Goal: Task Accomplishment & Management: Manage account settings

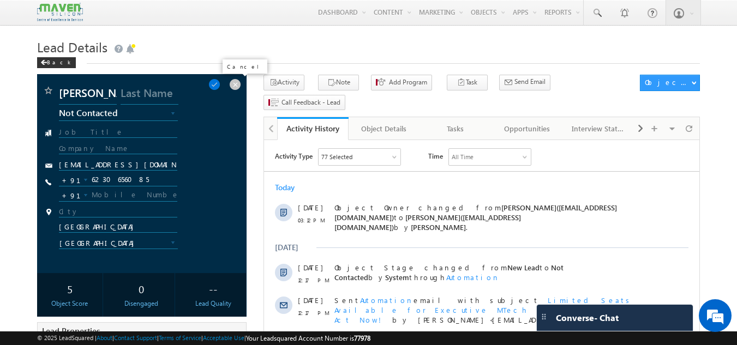
click at [236, 86] on span at bounding box center [235, 85] width 12 height 12
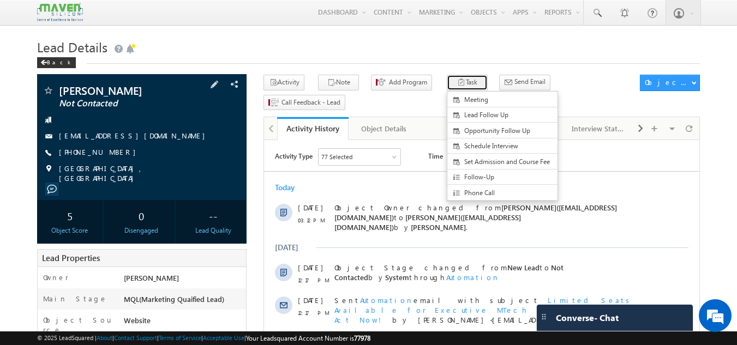
click at [457, 81] on icon "button" at bounding box center [461, 83] width 9 height 10
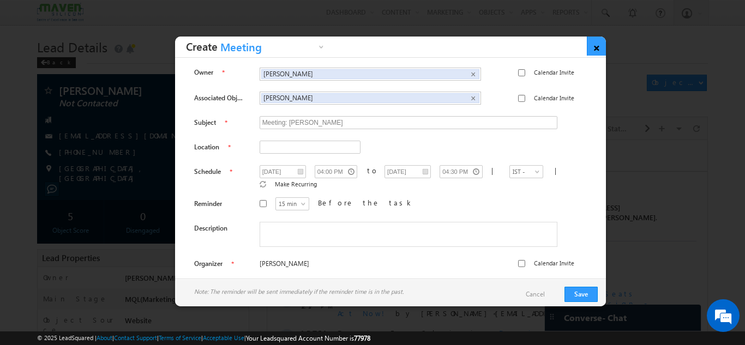
click at [591, 42] on link "×" at bounding box center [596, 46] width 19 height 19
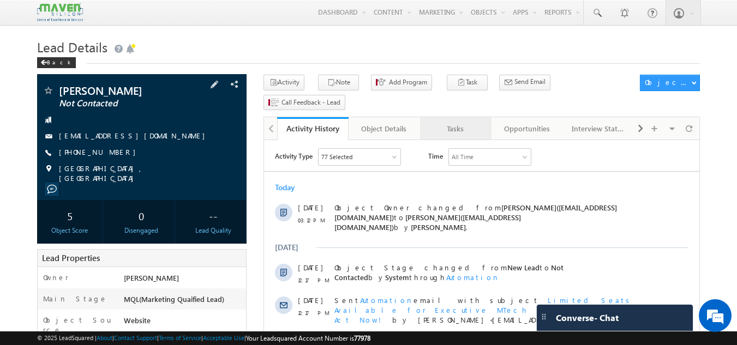
click at [446, 122] on div "Tasks" at bounding box center [455, 128] width 53 height 13
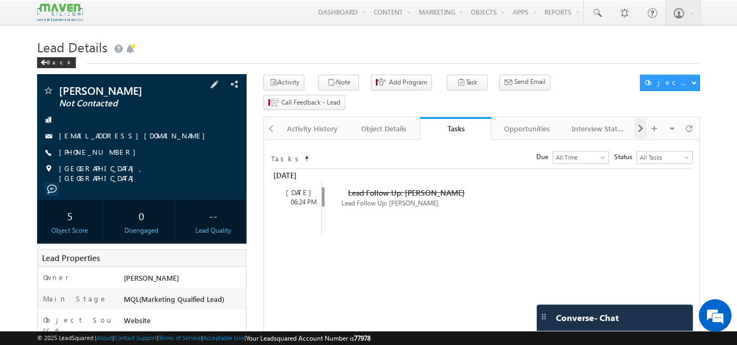
click at [641, 119] on span at bounding box center [640, 129] width 7 height 20
click at [608, 122] on div "Notes" at bounding box center [598, 128] width 53 height 13
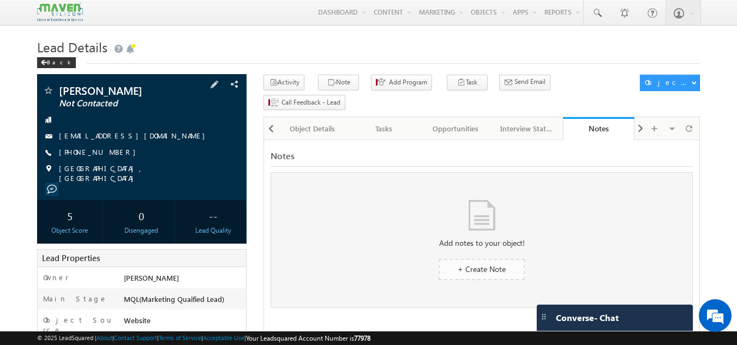
click at [477, 259] on link "+ Create Note" at bounding box center [482, 269] width 86 height 21
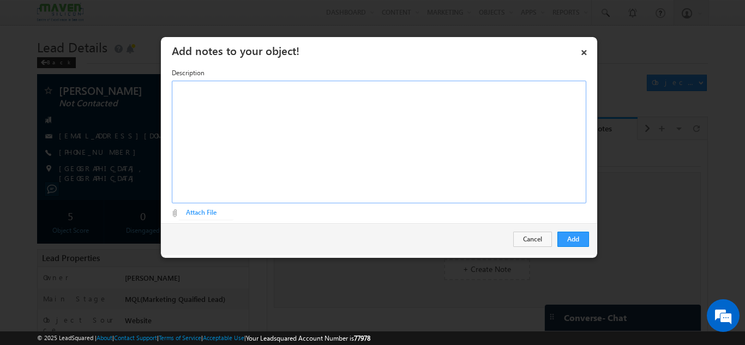
click at [288, 99] on div "Rich Text Editor, Description-inline-editor-div" at bounding box center [379, 142] width 415 height 123
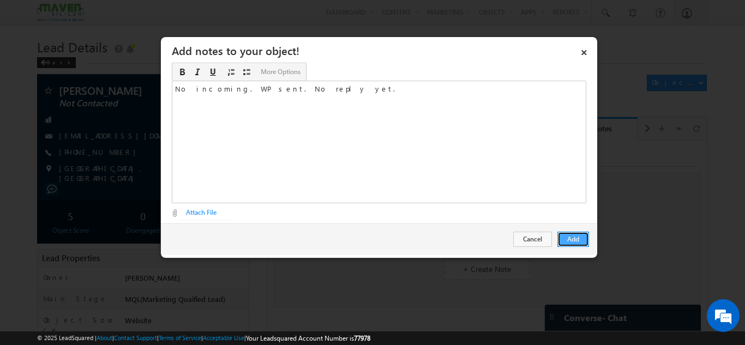
click at [569, 236] on button "Add" at bounding box center [574, 239] width 32 height 15
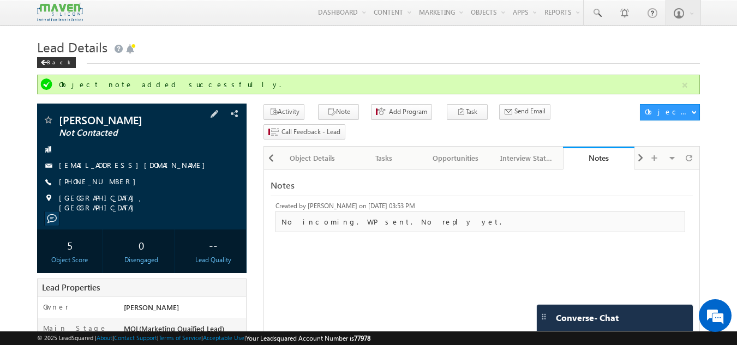
click at [37, 63] on div "Back" at bounding box center [62, 60] width 50 height 7
click at [47, 66] on div "Back" at bounding box center [56, 62] width 39 height 11
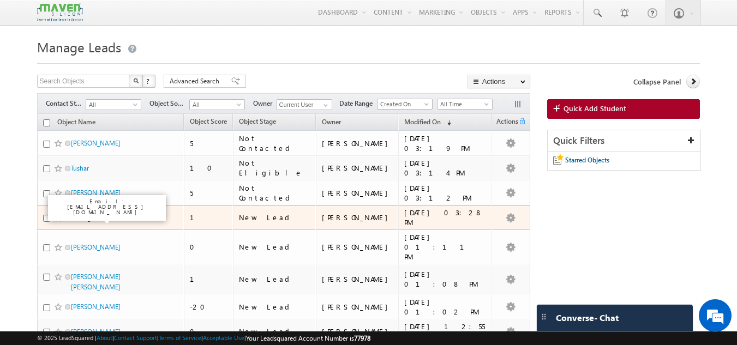
click at [117, 218] on link "N. Naga Sunanditha" at bounding box center [100, 218] width 58 height 8
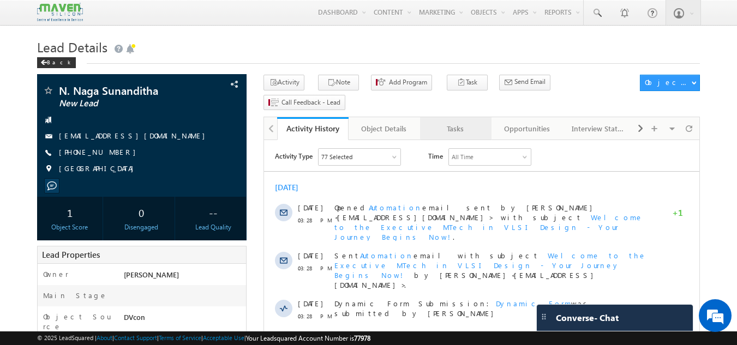
click at [468, 122] on div "Tasks" at bounding box center [455, 128] width 53 height 13
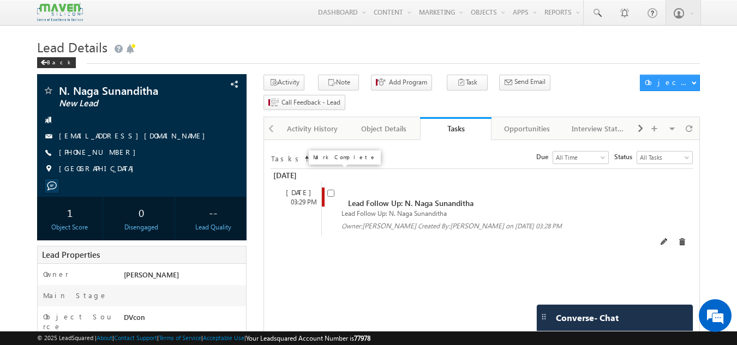
click at [333, 190] on input "checkbox" at bounding box center [330, 193] width 7 height 7
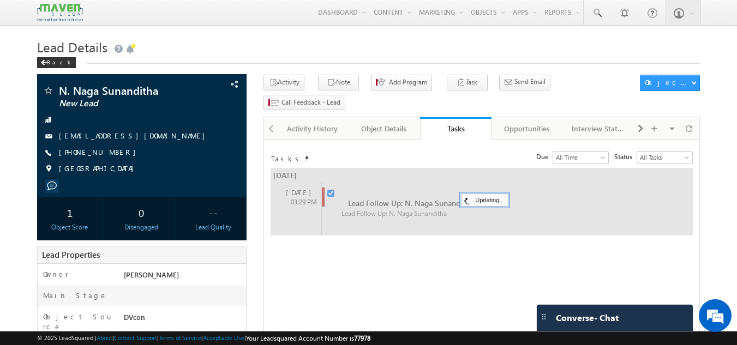
checkbox input "false"
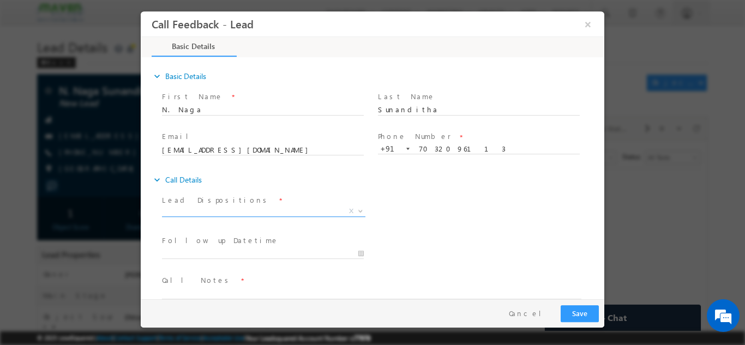
click at [210, 211] on span "X" at bounding box center [264, 211] width 204 height 11
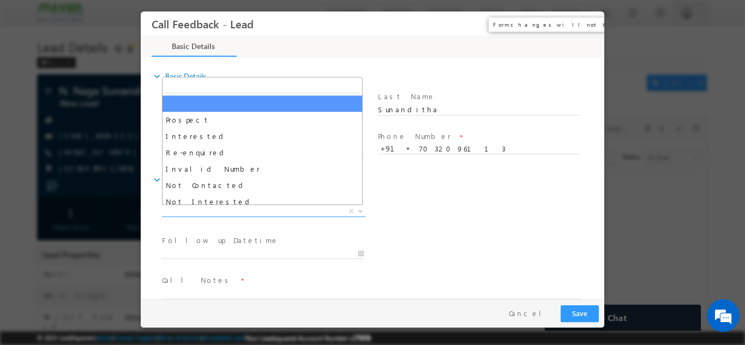
click at [585, 22] on button "×" at bounding box center [588, 24] width 19 height 20
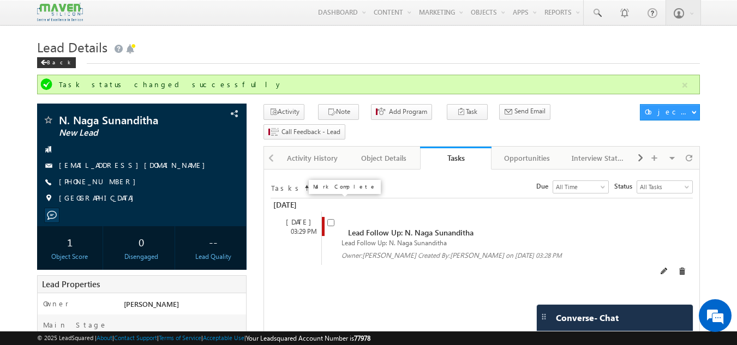
click at [332, 219] on input "checkbox" at bounding box center [330, 222] width 7 height 7
checkbox input "false"
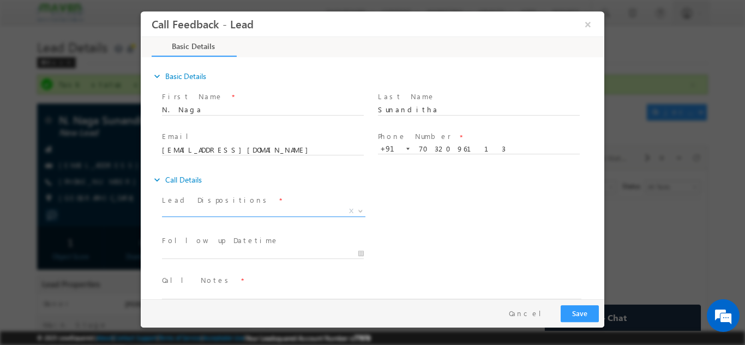
click at [278, 213] on span "X" at bounding box center [264, 211] width 204 height 11
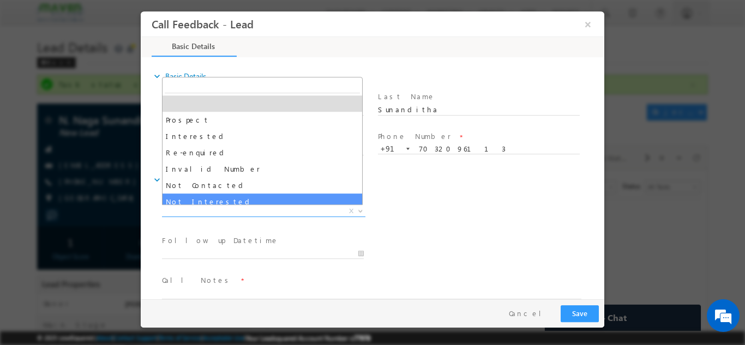
select select "Not Interested"
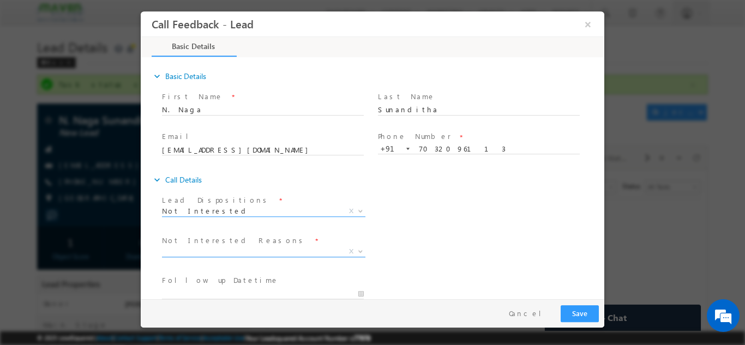
click at [209, 255] on span "X" at bounding box center [264, 251] width 204 height 11
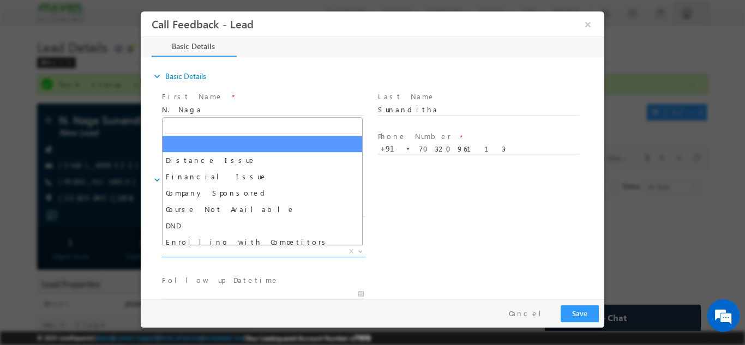
click at [558, 264] on div "Not Interested Reasons * Distance Issue Financial Issue Company Sponsored Cours…" at bounding box center [382, 252] width 445 height 40
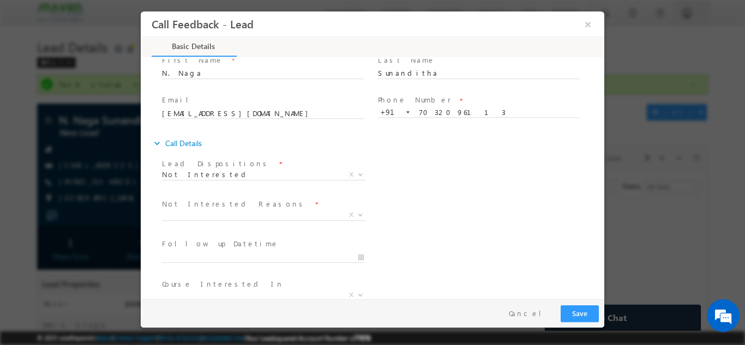
scroll to position [55, 0]
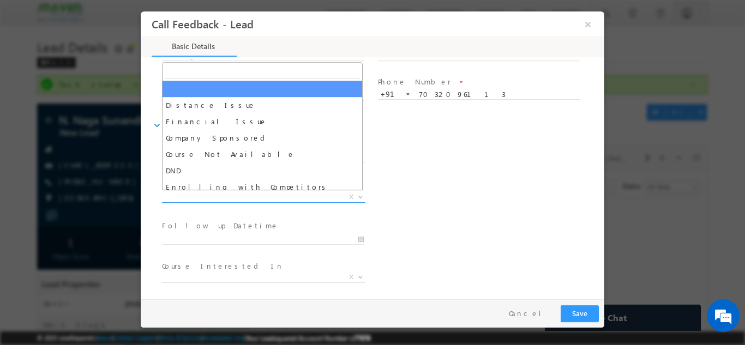
click at [251, 197] on span "X" at bounding box center [264, 197] width 204 height 11
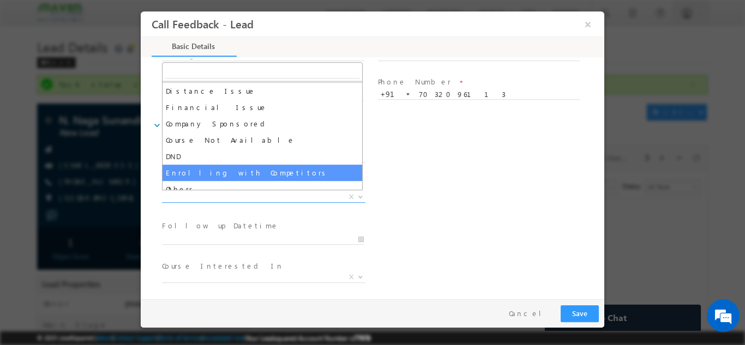
scroll to position [22, 0]
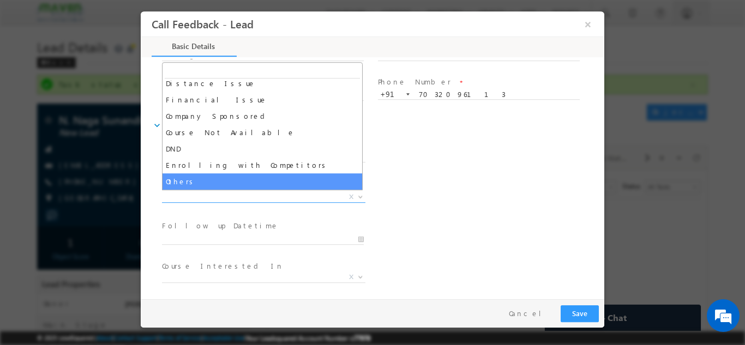
select select "Others"
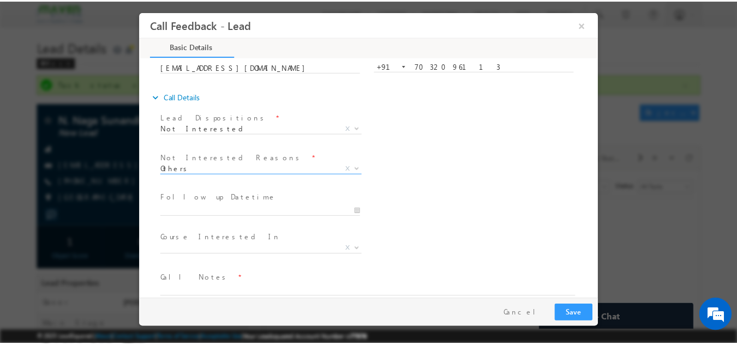
scroll to position [98, 0]
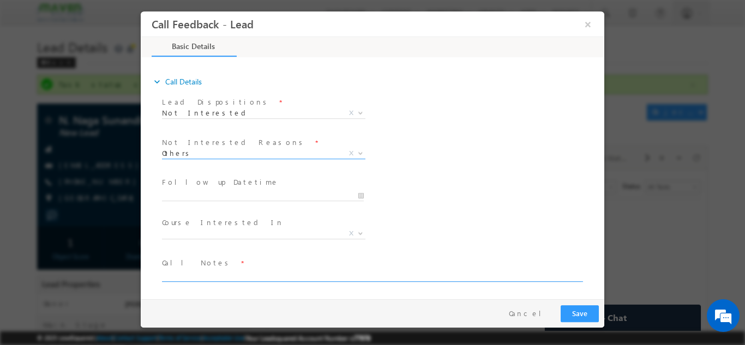
click at [223, 275] on textarea at bounding box center [372, 275] width 420 height 13
type textarea "Not interested in any program as of now."
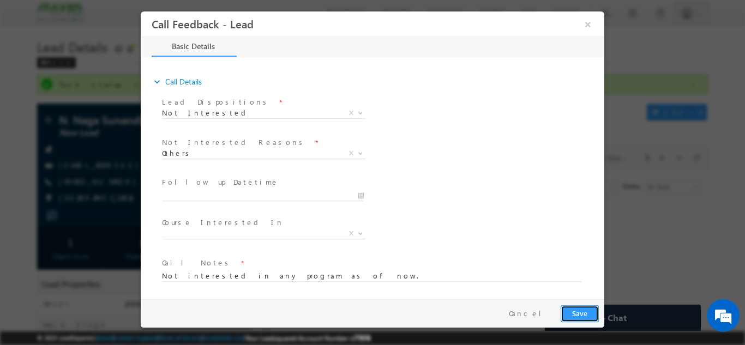
click at [568, 311] on button "Save" at bounding box center [580, 313] width 38 height 17
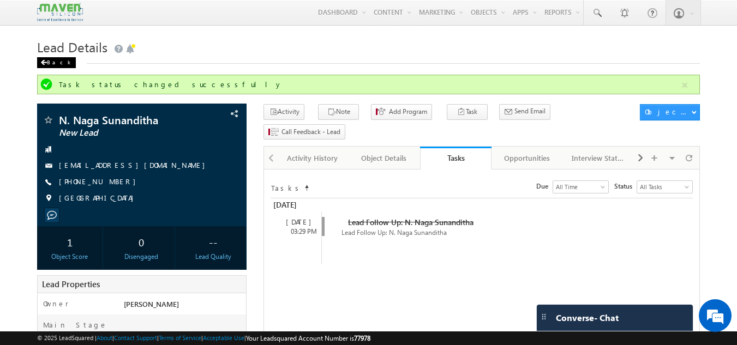
click at [39, 61] on div "Back" at bounding box center [56, 62] width 39 height 11
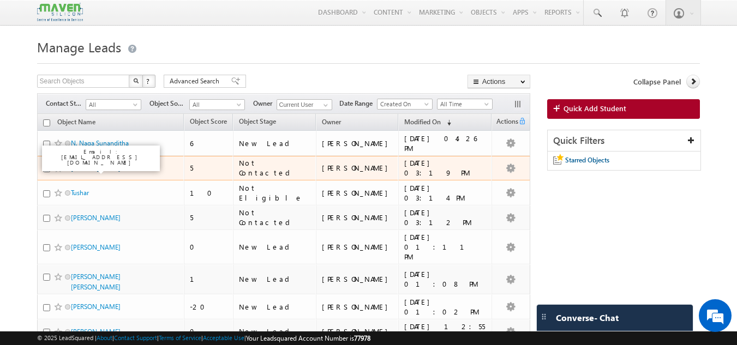
click at [92, 165] on link "Devpal Singh" at bounding box center [96, 168] width 50 height 8
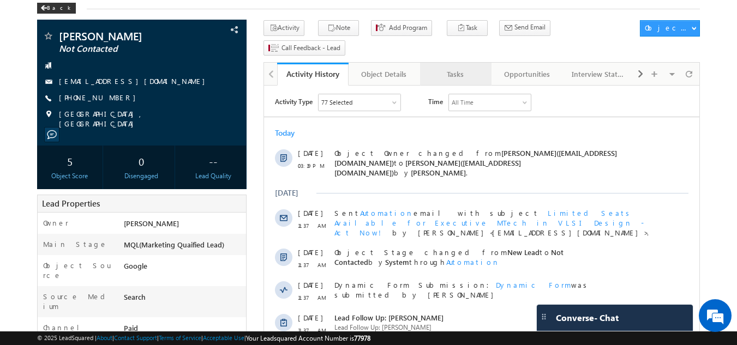
click at [459, 68] on div "Tasks" at bounding box center [455, 74] width 53 height 13
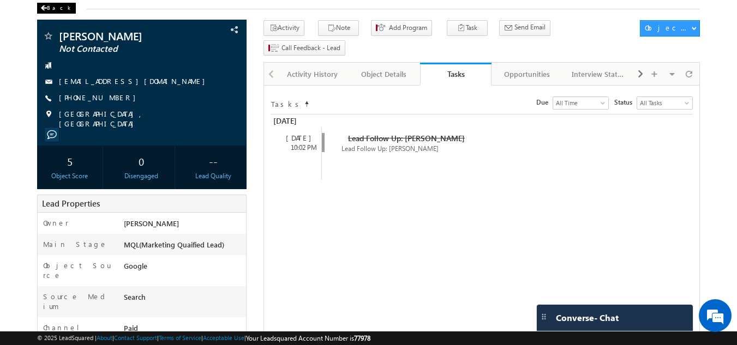
click at [47, 4] on div "Back" at bounding box center [56, 8] width 39 height 11
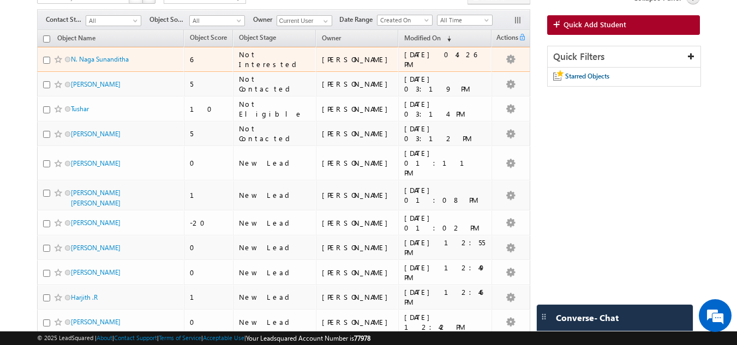
scroll to position [109, 0]
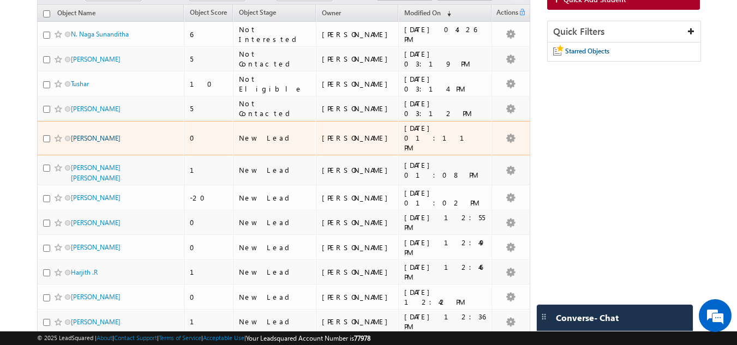
click at [88, 137] on link "Sushant R Naik" at bounding box center [96, 138] width 50 height 8
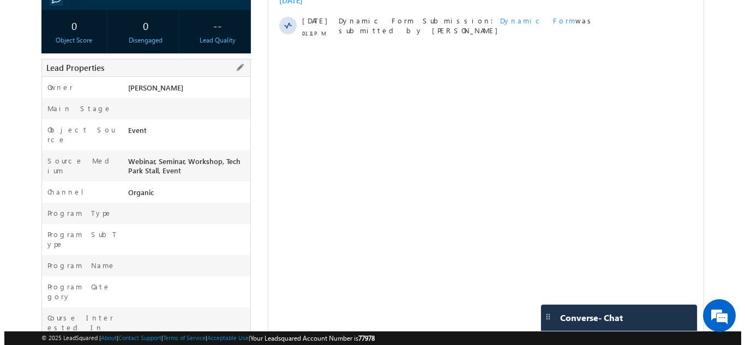
scroll to position [5, 0]
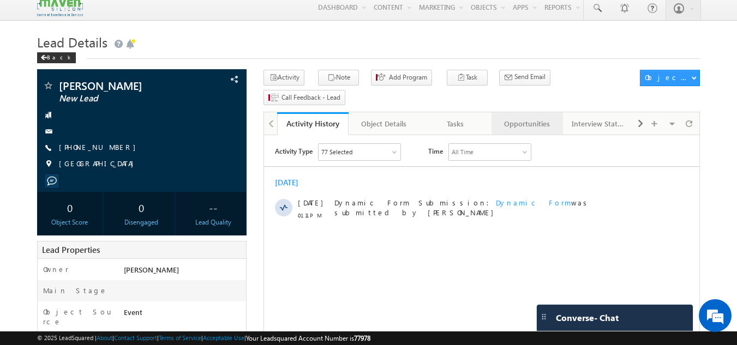
click at [521, 117] on div "Opportunities" at bounding box center [526, 123] width 53 height 13
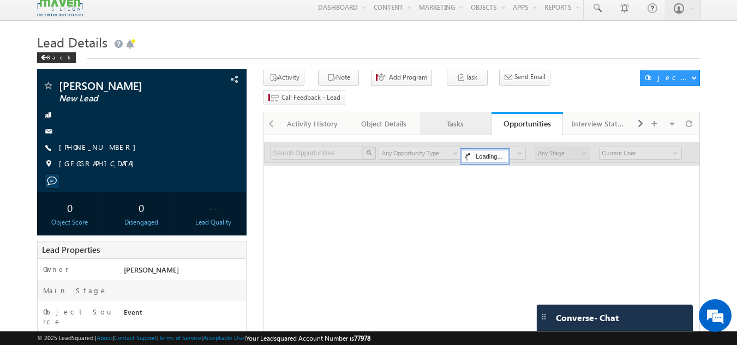
click at [469, 117] on div "Tasks" at bounding box center [455, 123] width 53 height 13
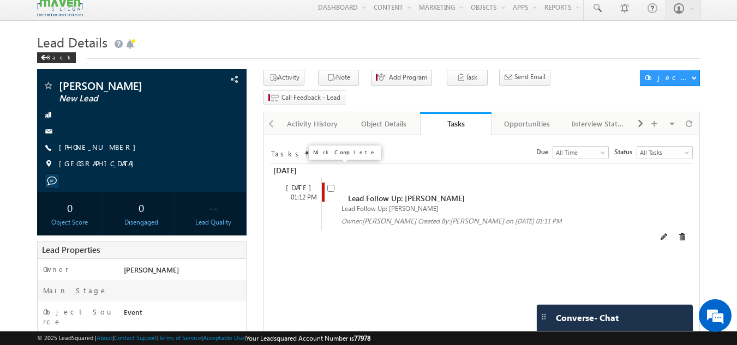
click at [332, 185] on input "checkbox" at bounding box center [330, 188] width 7 height 7
checkbox input "false"
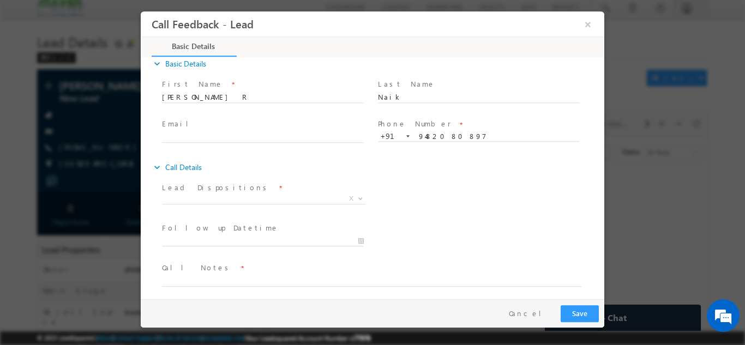
scroll to position [17, 0]
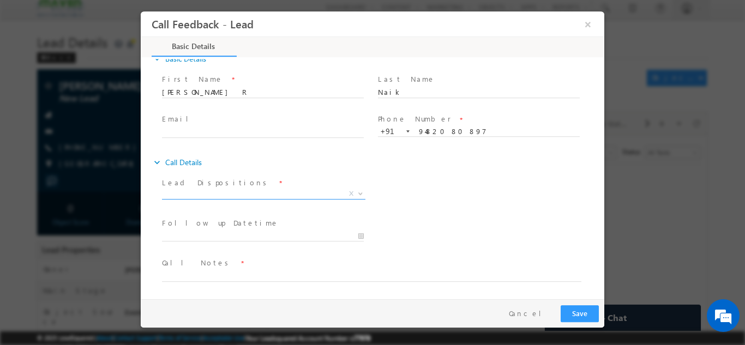
click at [288, 195] on span "X" at bounding box center [264, 193] width 204 height 11
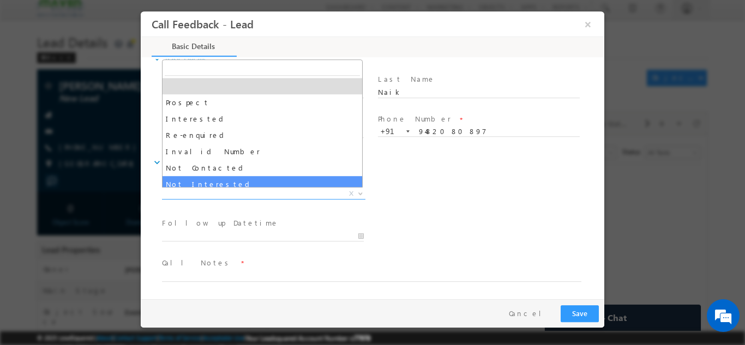
scroll to position [55, 0]
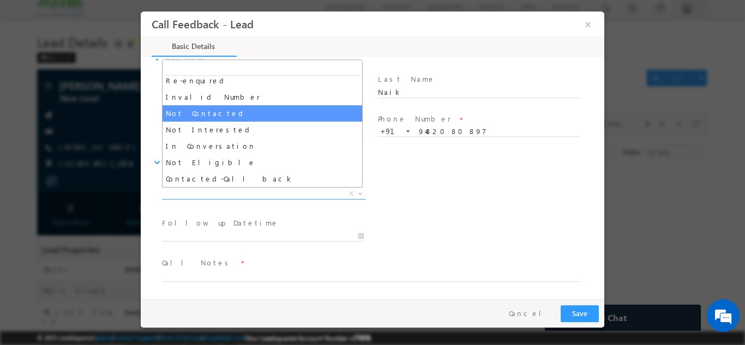
select select "Not Contacted"
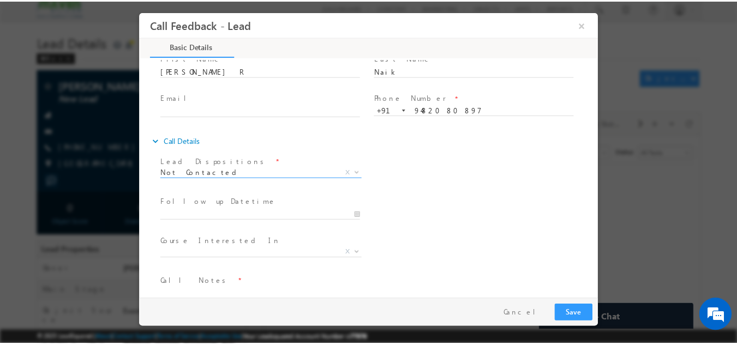
scroll to position [58, 0]
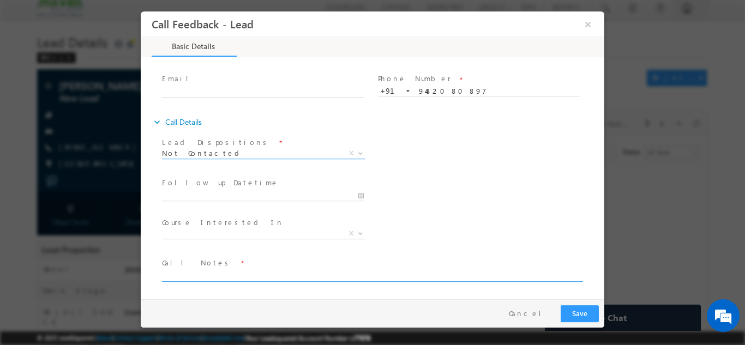
click at [195, 279] on textarea at bounding box center [372, 275] width 420 height 13
type textarea "DNP"
click at [592, 313] on button "Save" at bounding box center [580, 313] width 38 height 17
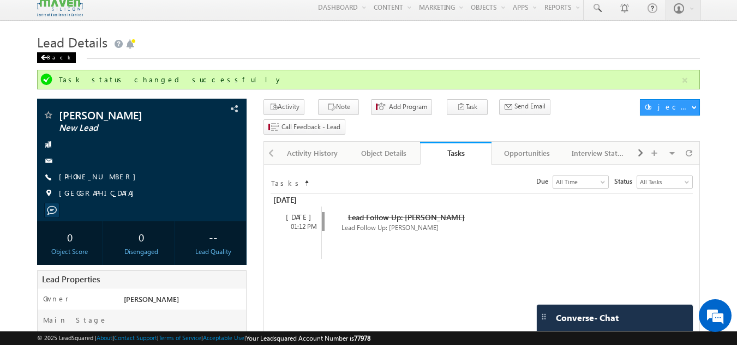
click at [52, 57] on div "Back" at bounding box center [56, 57] width 39 height 11
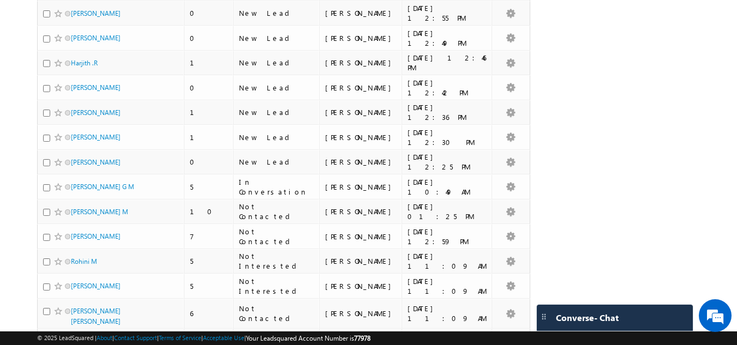
scroll to position [327, 0]
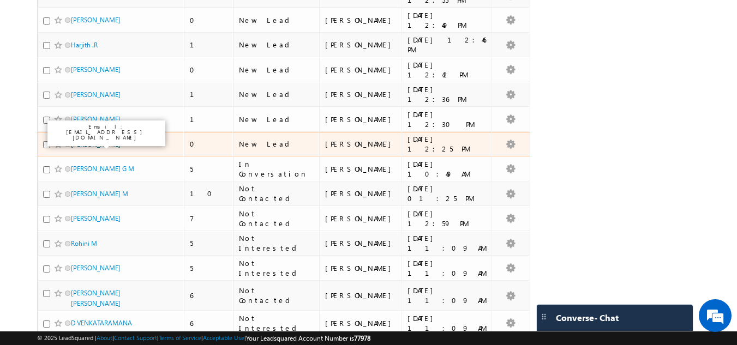
click at [88, 144] on link "[PERSON_NAME]" at bounding box center [96, 144] width 50 height 8
